Goal: Communication & Community: Answer question/provide support

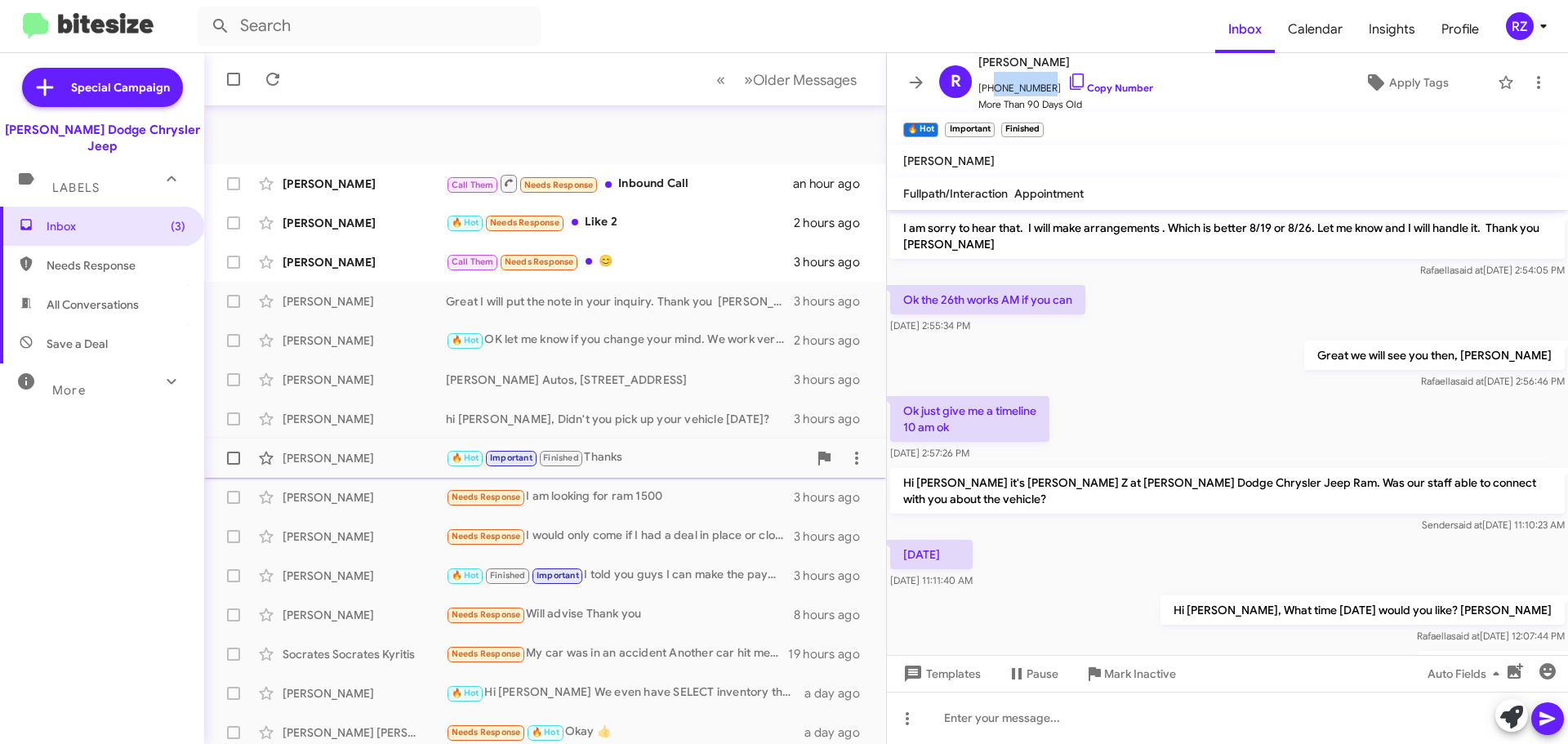
scroll to position [1091, 0]
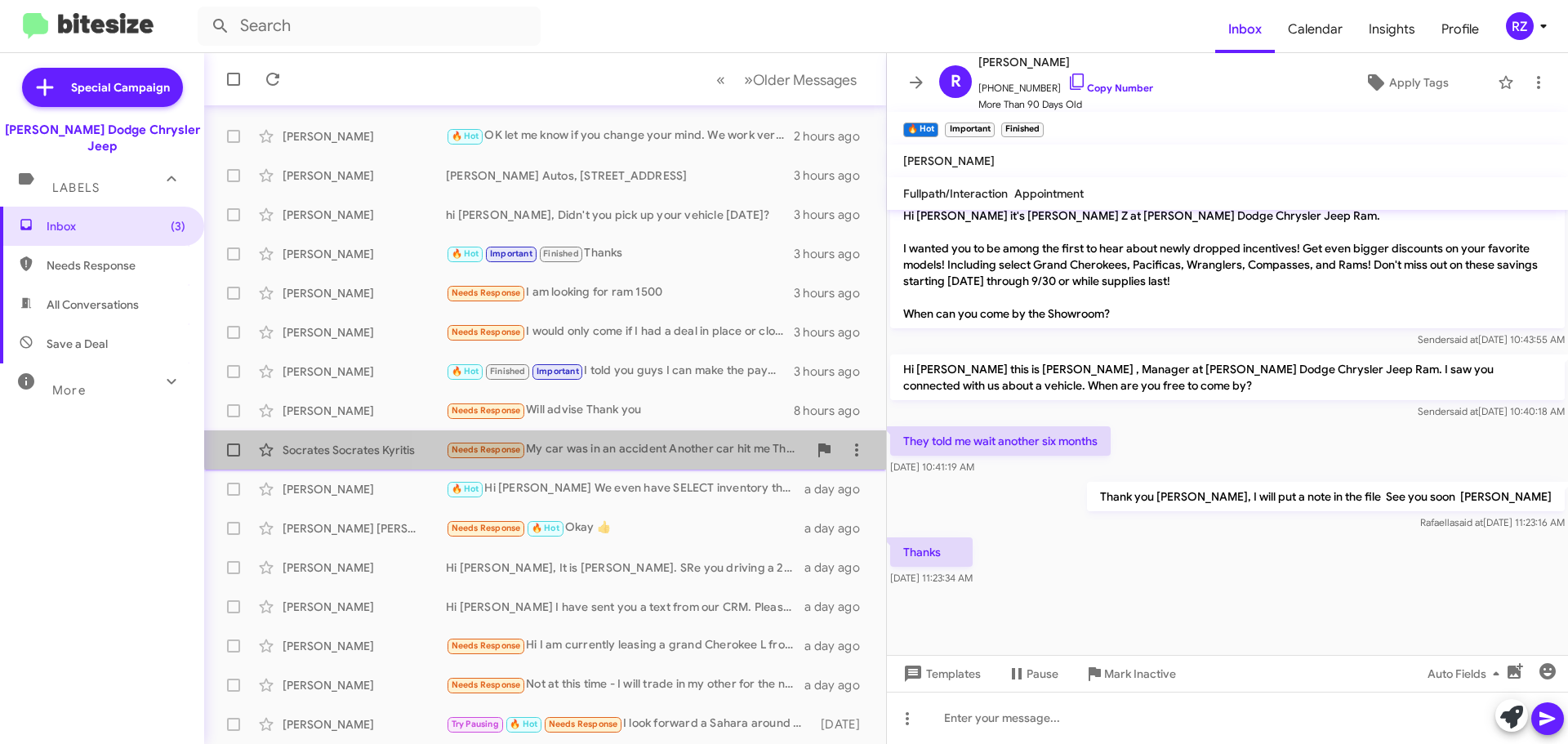
click at [661, 440] on div "Needs Response My car was in an accident Another car hit me They say I can not …" at bounding box center [626, 449] width 361 height 19
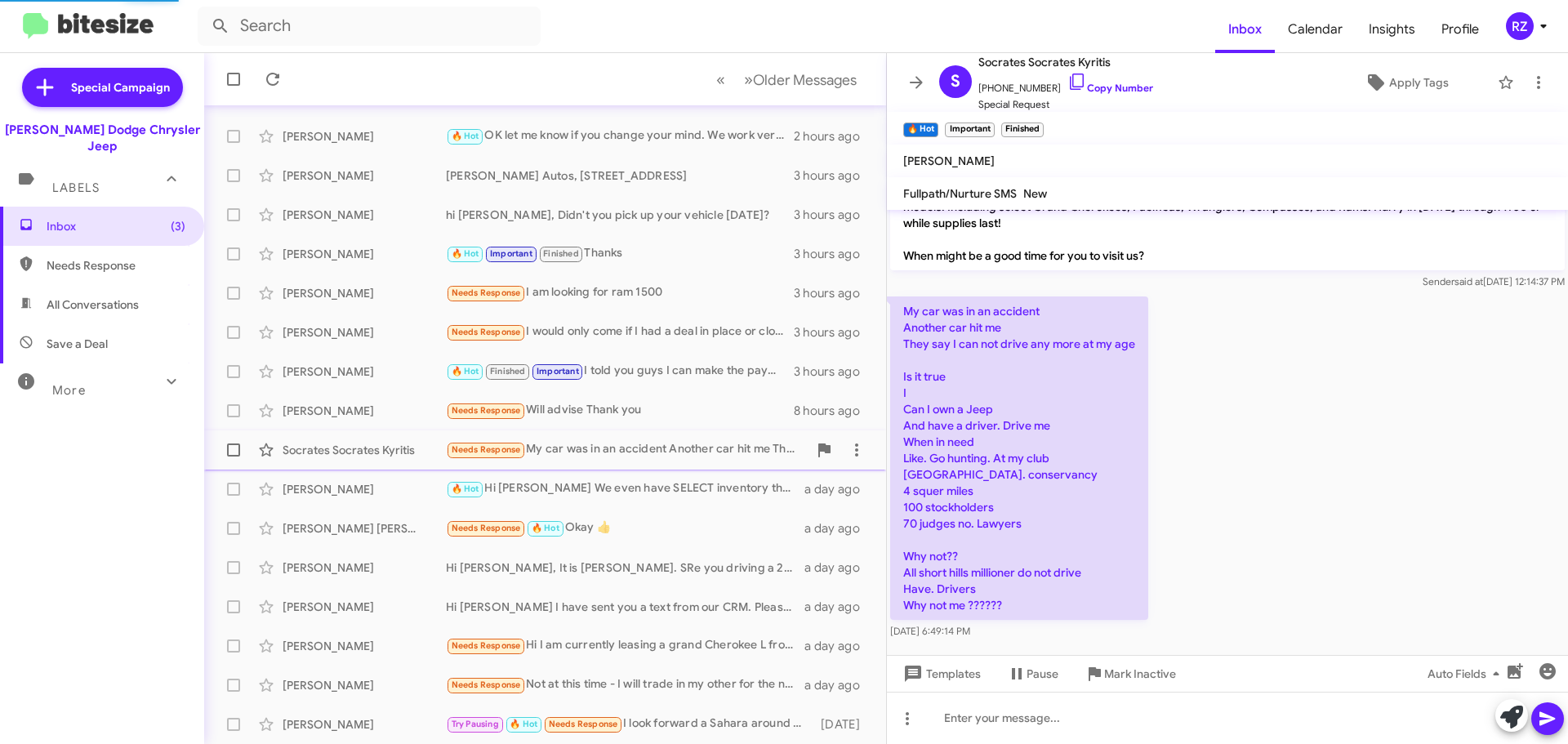
scroll to position [142, 0]
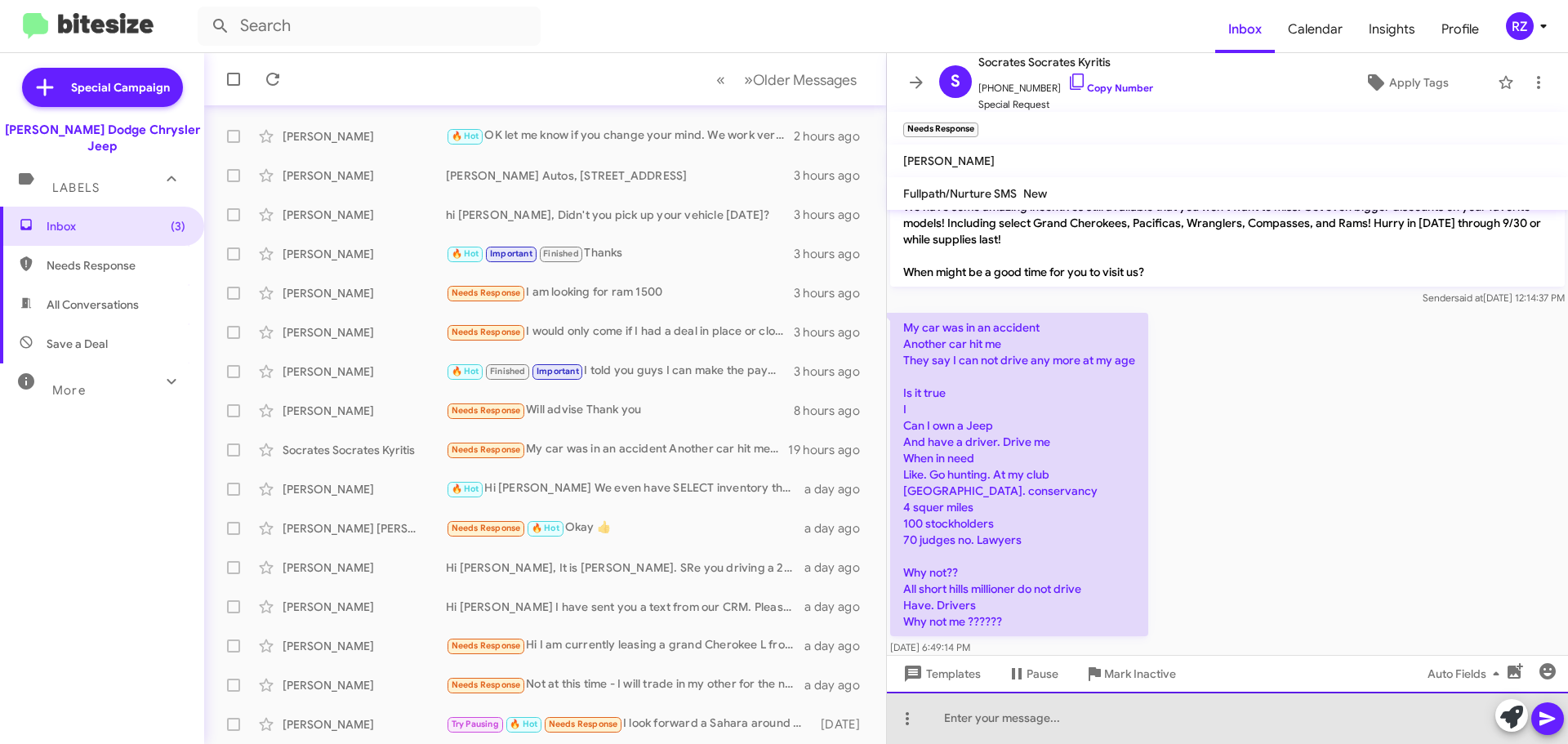
click at [992, 712] on div at bounding box center [1228, 718] width 681 height 53
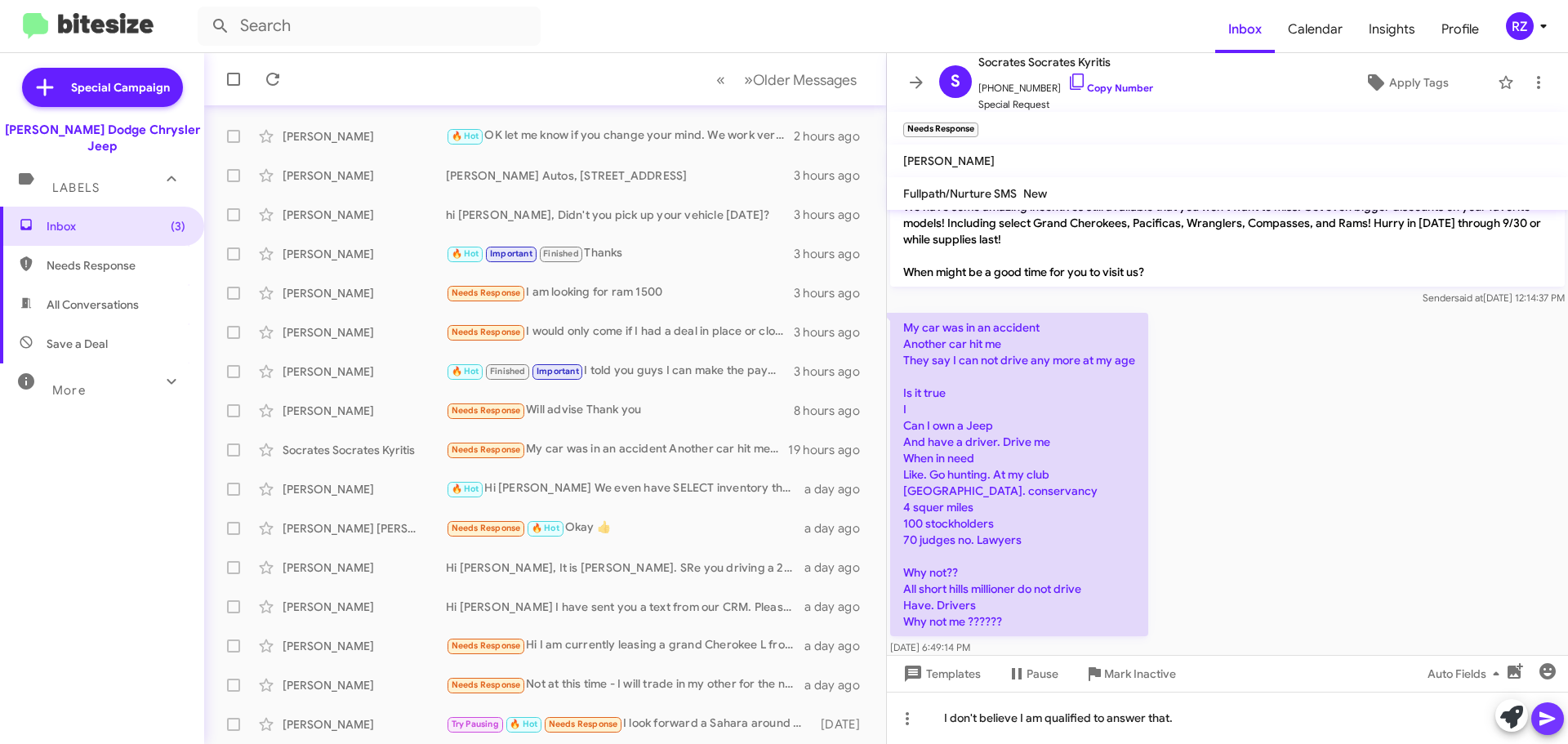
click at [1549, 709] on icon at bounding box center [1548, 719] width 20 height 20
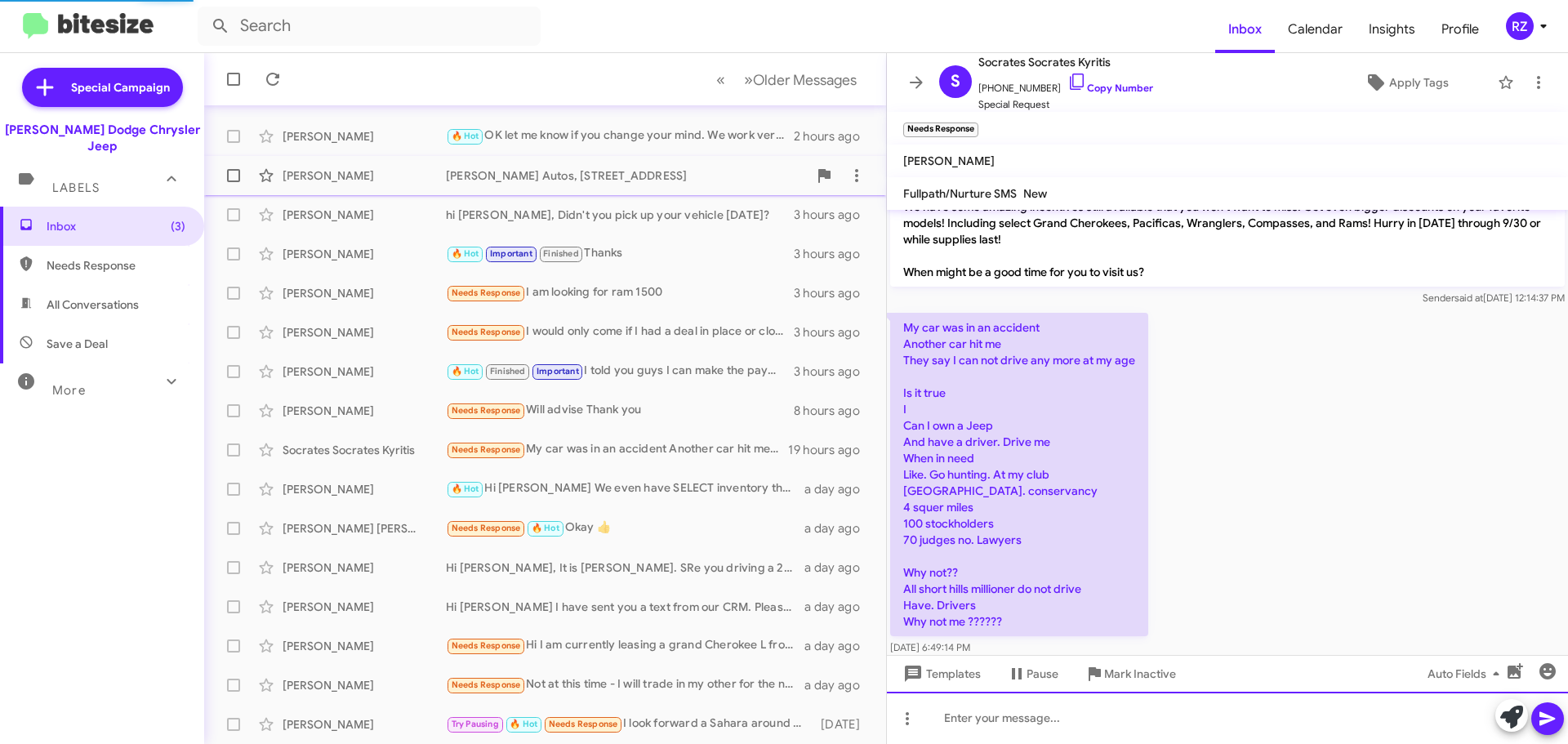
scroll to position [0, 0]
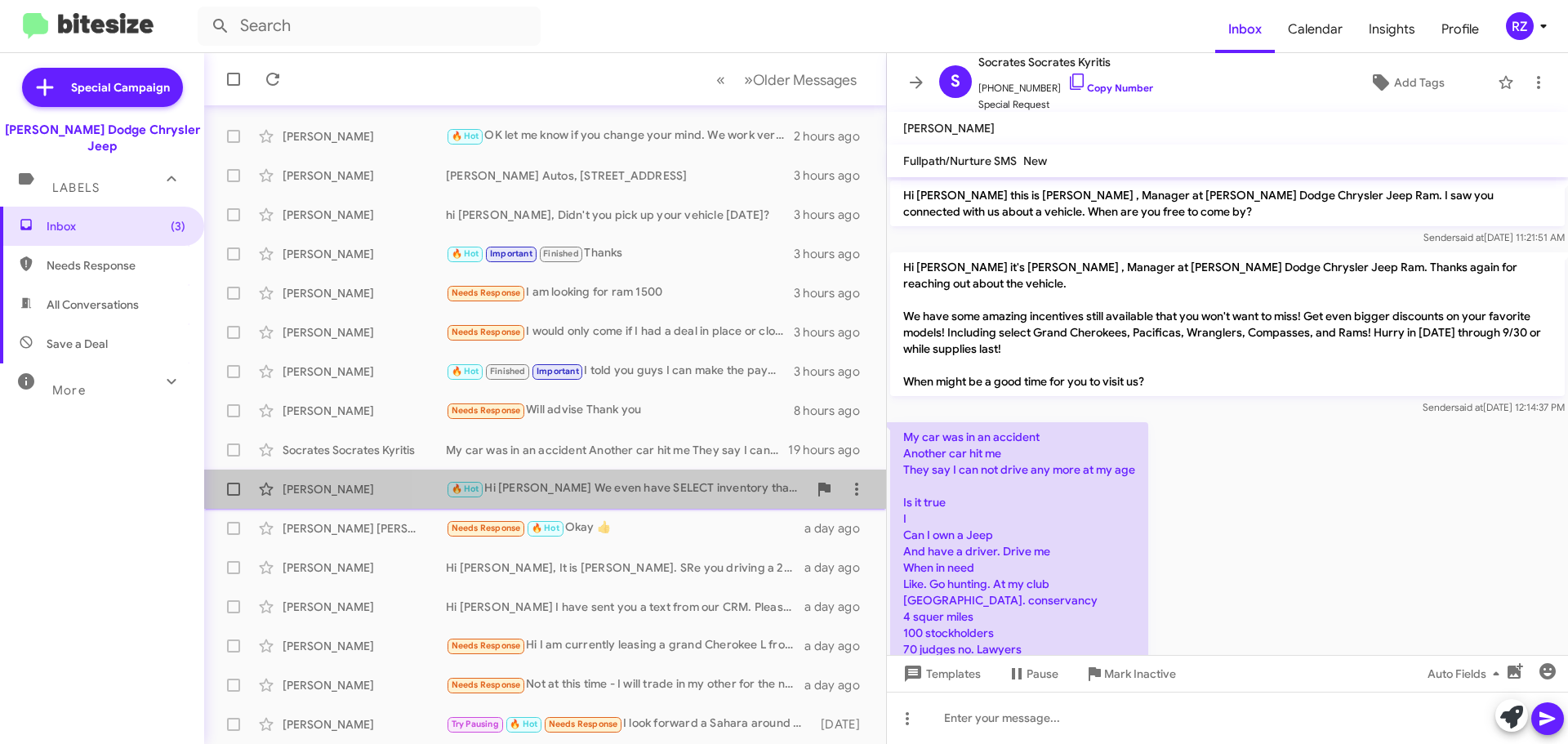
click at [645, 484] on div "🔥 Hot Hi [PERSON_NAME] We even have SELECT inventory that has additional incent…" at bounding box center [626, 489] width 361 height 19
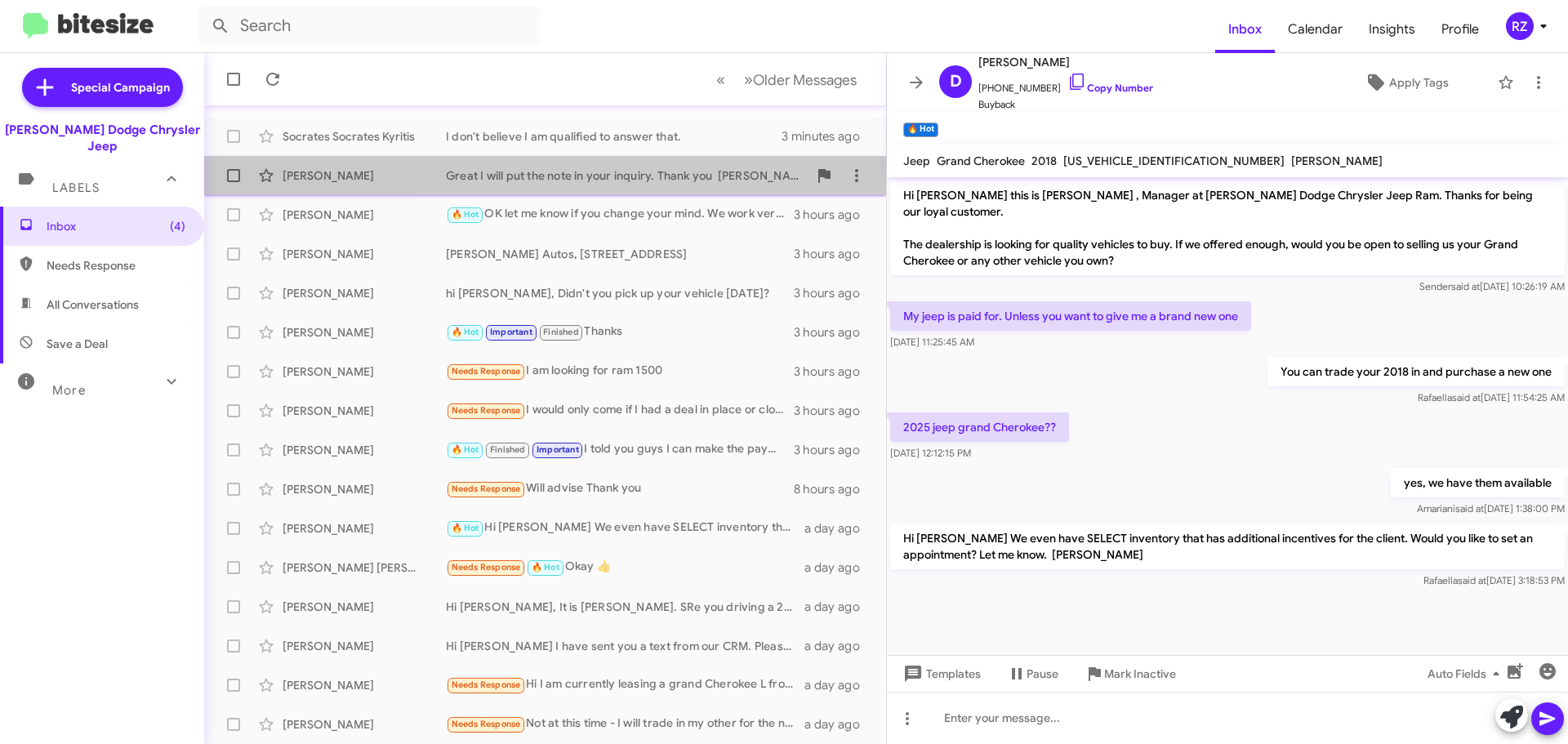
click at [690, 184] on div "[PERSON_NAME] Great I will put the note in your inquiry. Thank you [PERSON_NAME…" at bounding box center [545, 175] width 656 height 33
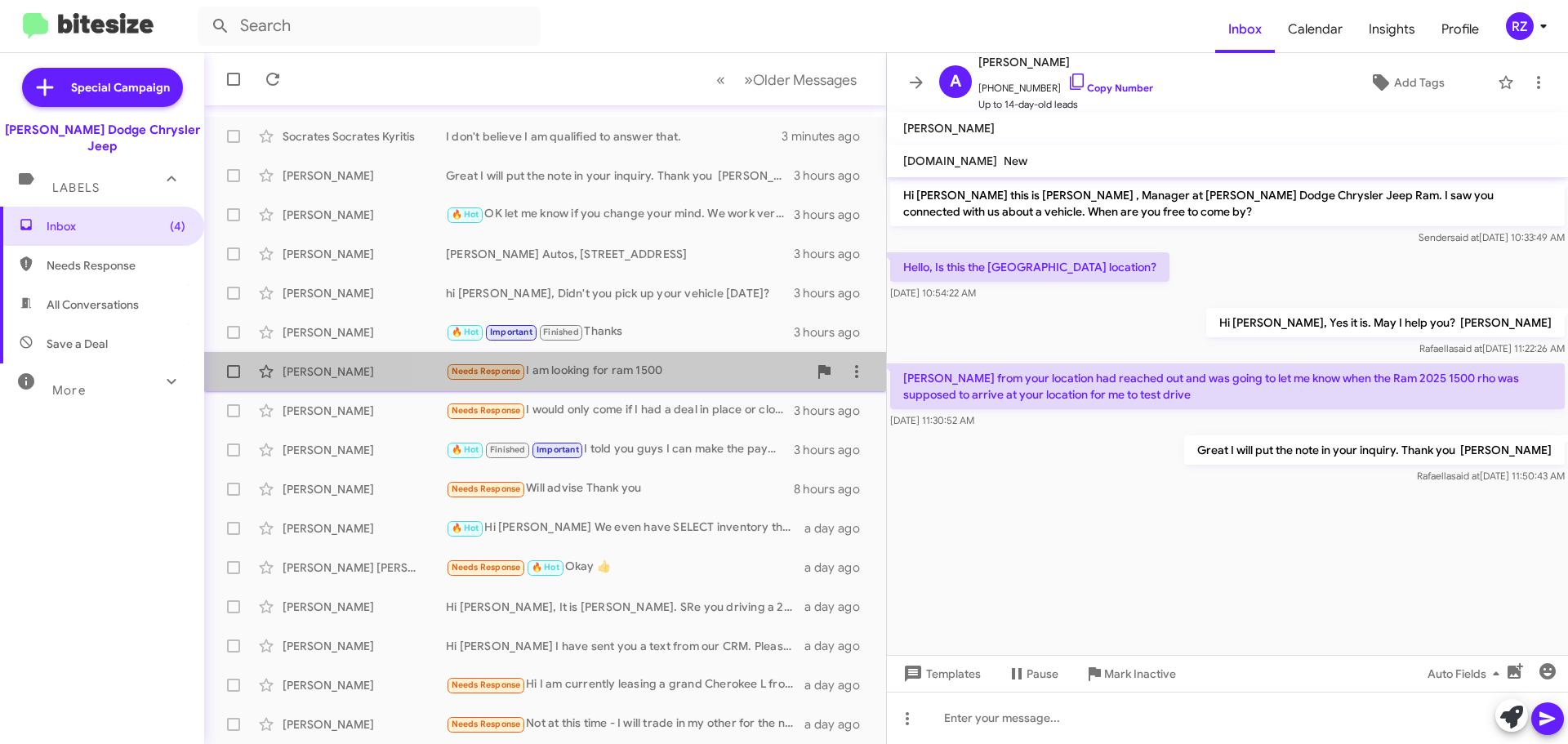
click at [698, 367] on div "Needs Response I am looking for ram 1500" at bounding box center [626, 371] width 361 height 19
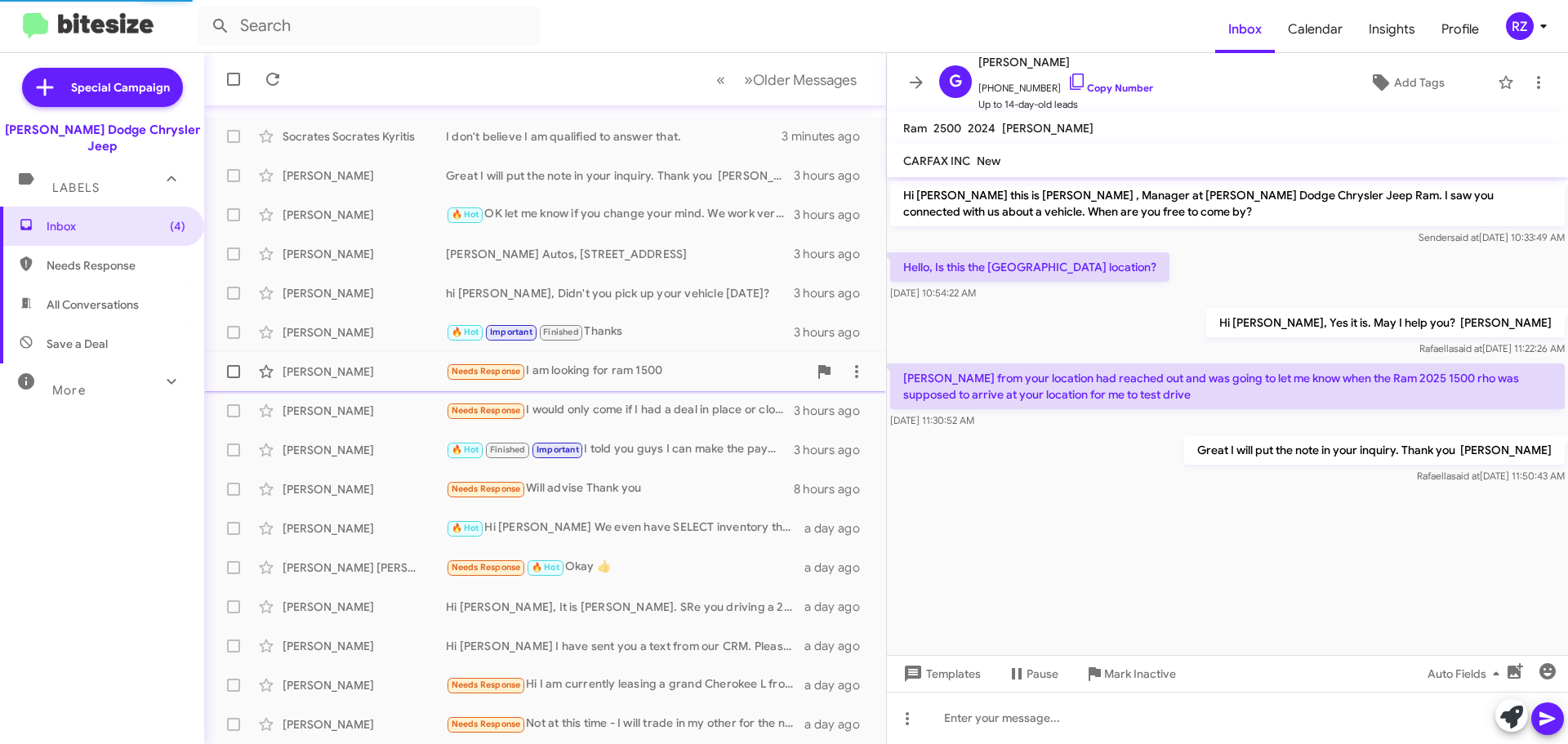
scroll to position [734, 0]
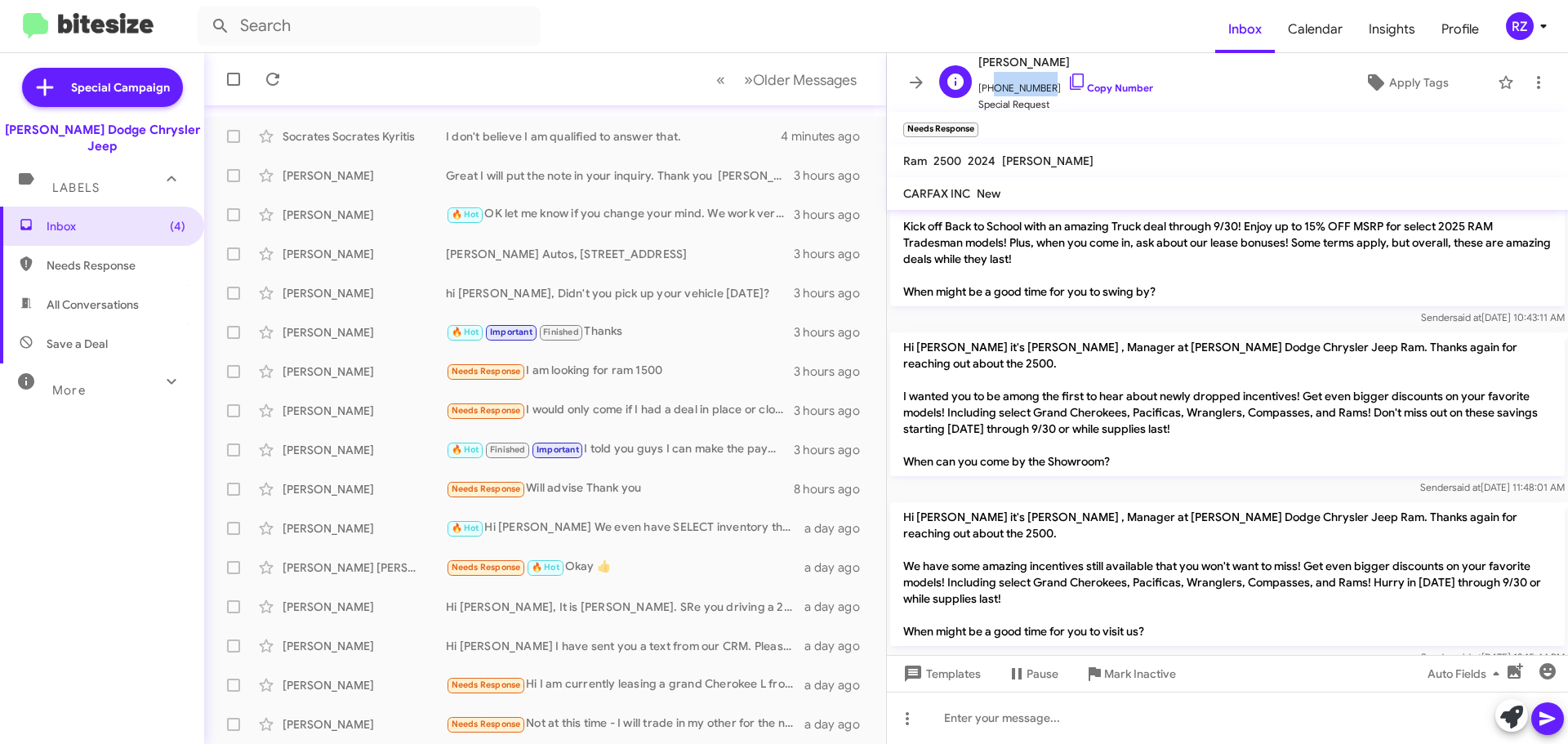
drag, startPoint x: 1037, startPoint y: 84, endPoint x: 989, endPoint y: 92, distance: 48.7
click at [989, 92] on span "[PHONE_NUMBER] Copy Number" at bounding box center [1066, 84] width 175 height 25
copy span "8626661767"
